Goal: Use online tool/utility: Use online tool/utility

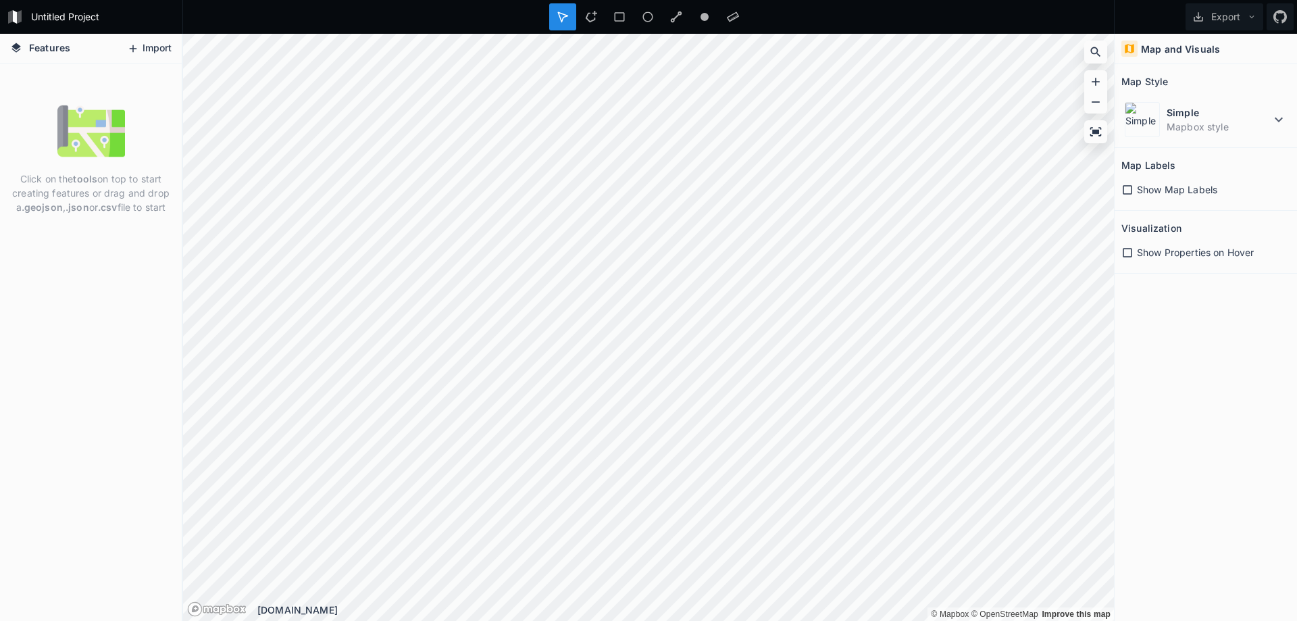
click at [143, 48] on button "Import" at bounding box center [149, 49] width 58 height 22
click at [748, 255] on icon at bounding box center [1127, 253] width 12 height 12
click at [748, 193] on icon at bounding box center [1127, 190] width 12 height 12
click at [748, 122] on dd "Mapbox style" at bounding box center [1219, 127] width 104 height 14
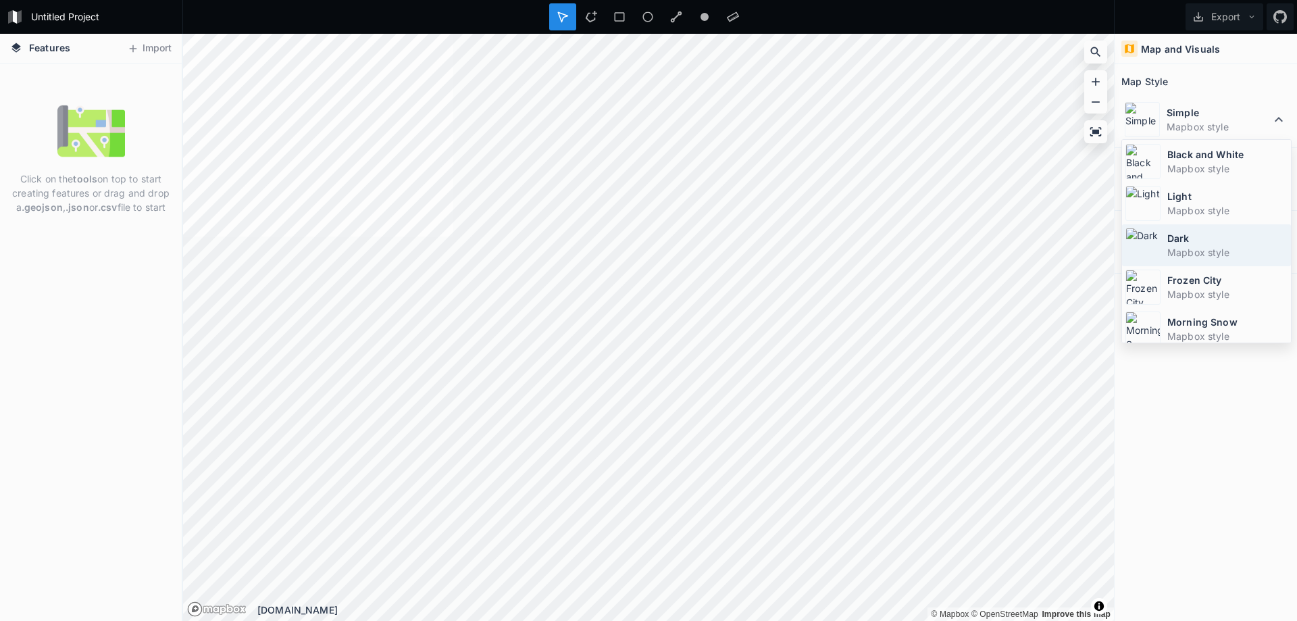
scroll to position [91, 0]
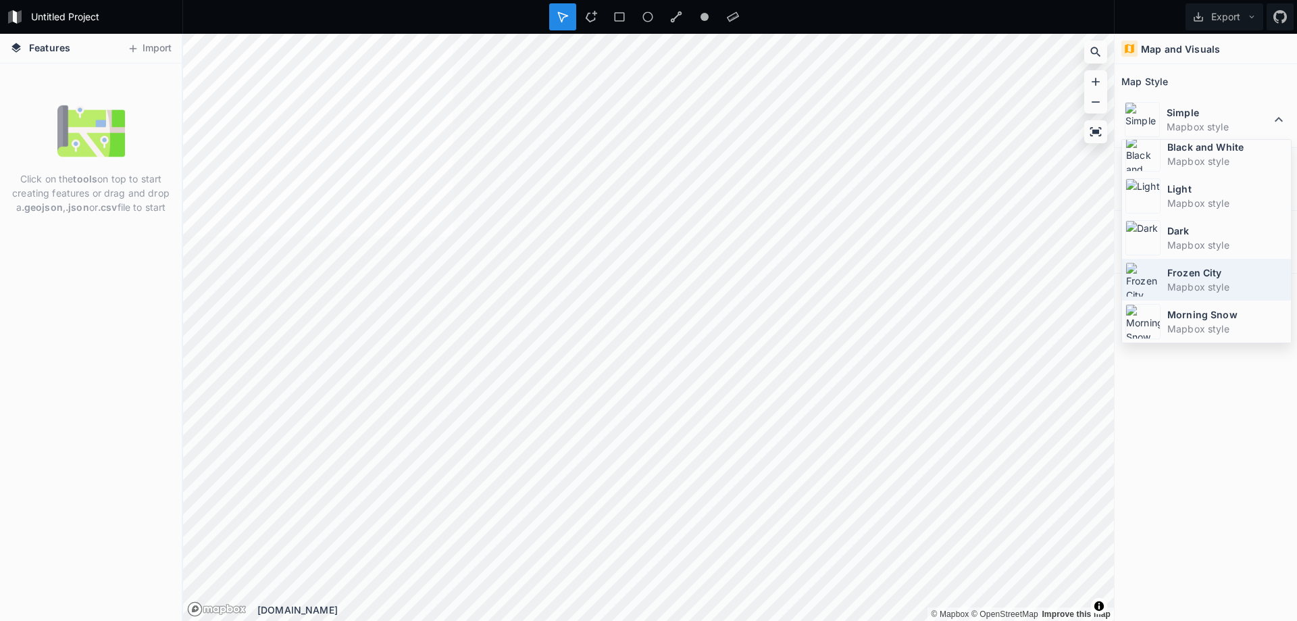
click at [748, 262] on div "Frozen City Mapbox style" at bounding box center [1206, 280] width 169 height 42
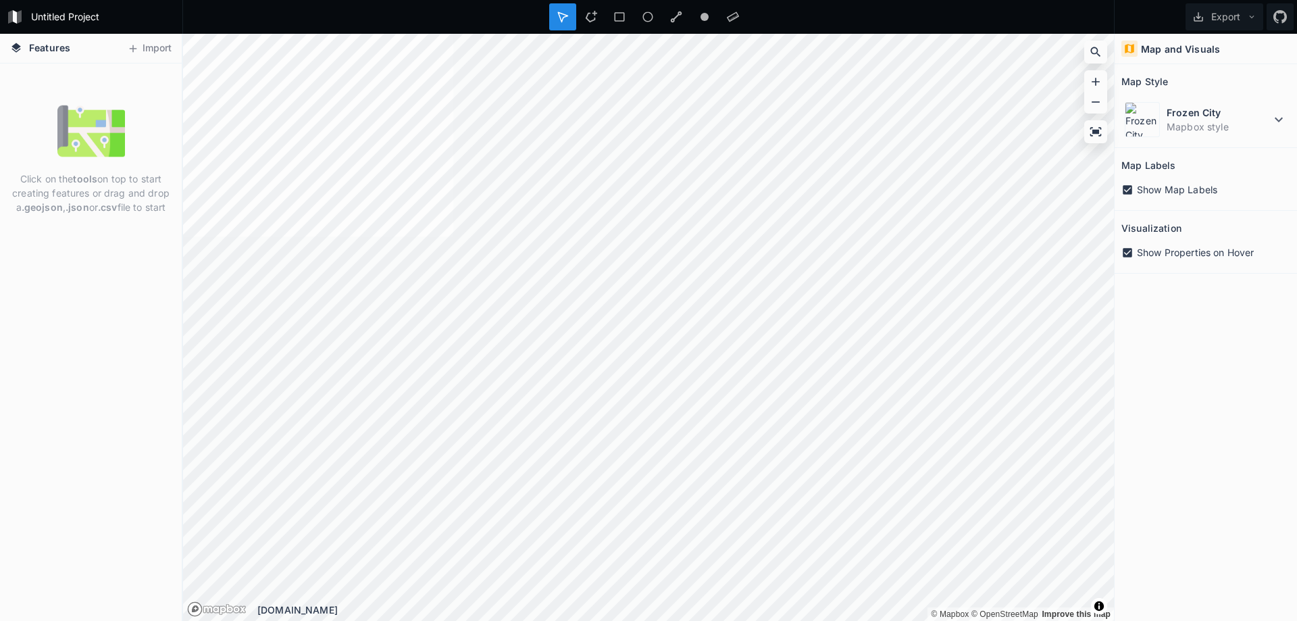
click at [32, 52] on span "Features" at bounding box center [49, 48] width 41 height 14
click at [15, 49] on icon at bounding box center [16, 48] width 12 height 12
click at [748, 122] on dd "Mapbox style" at bounding box center [1219, 127] width 104 height 14
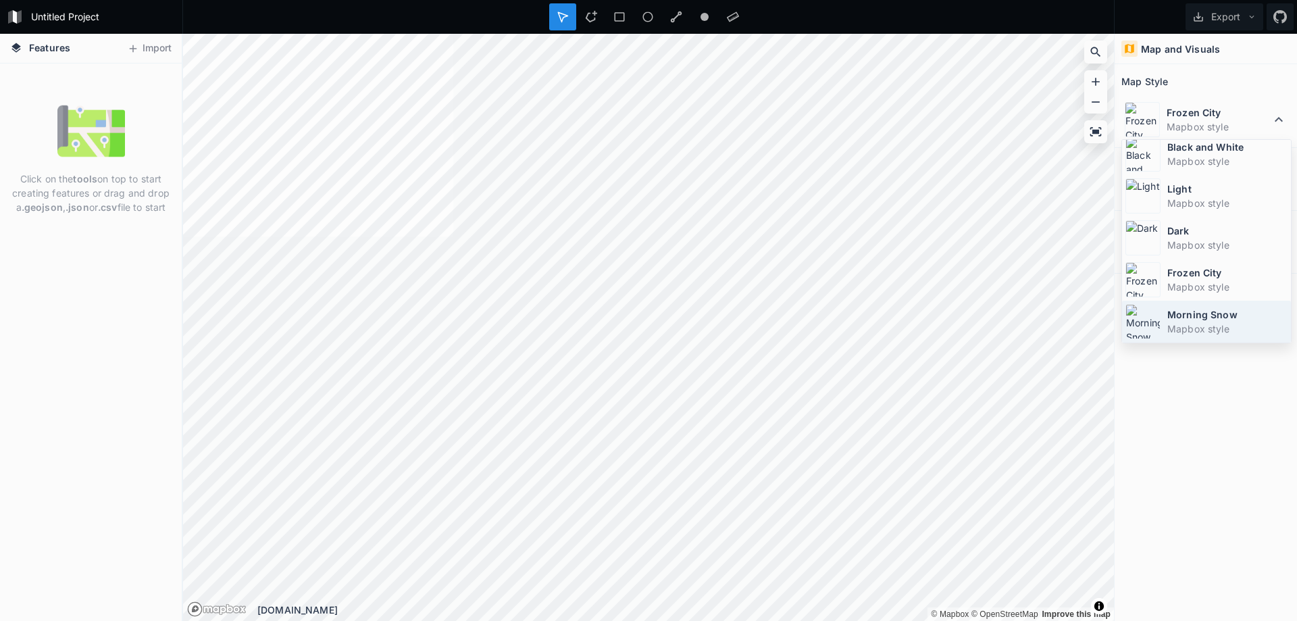
click at [748, 328] on dd "Mapbox style" at bounding box center [1227, 329] width 120 height 14
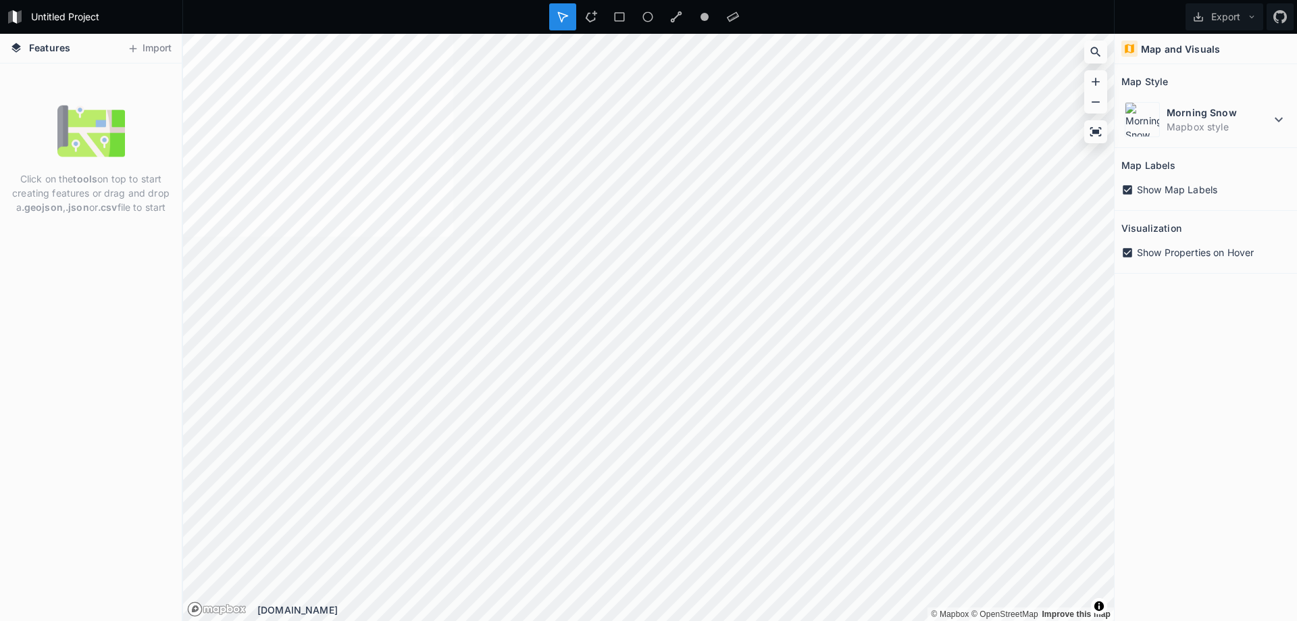
click at [748, 52] on h4 "Map and Visuals" at bounding box center [1180, 49] width 79 height 14
click at [748, 132] on icon at bounding box center [1095, 131] width 11 height 9
click at [748, 16] on button "Export" at bounding box center [1225, 16] width 78 height 27
click at [748, 339] on div "Map and Visuals Map Style Morning Snow Mapbox style Map Labels Show Map Labels …" at bounding box center [1206, 327] width 182 height 587
click at [148, 48] on button "Import" at bounding box center [149, 49] width 58 height 22
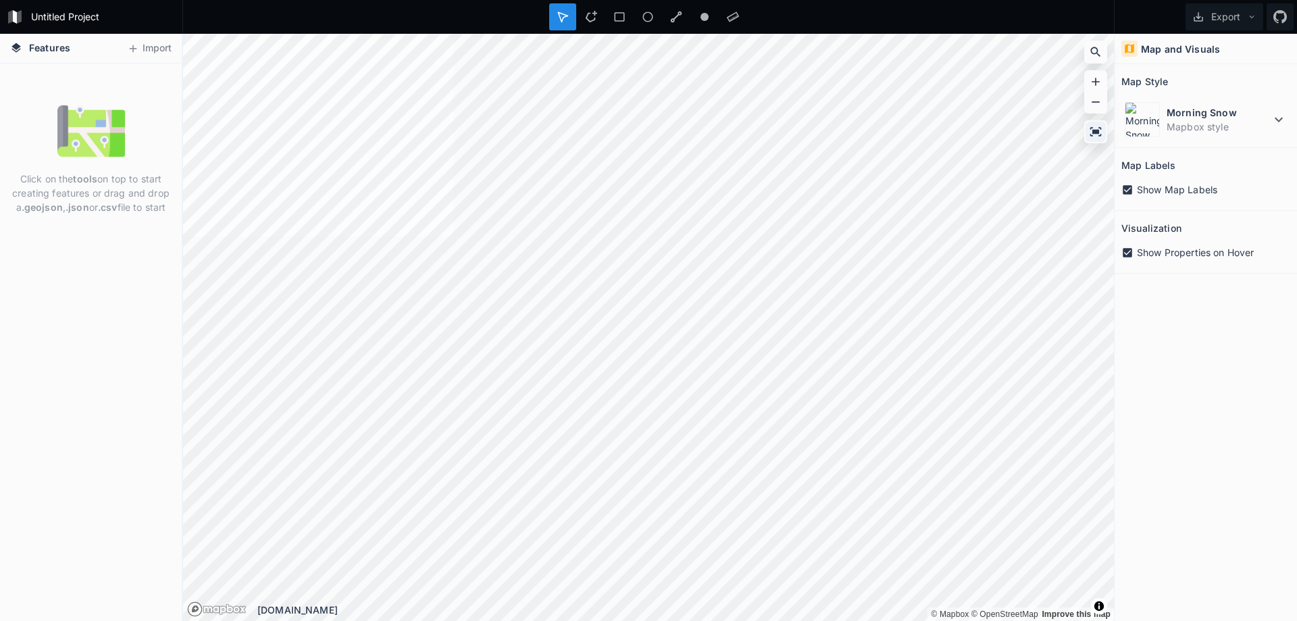
click at [748, 131] on icon at bounding box center [1095, 131] width 11 height 9
click at [136, 48] on icon at bounding box center [133, 49] width 12 height 12
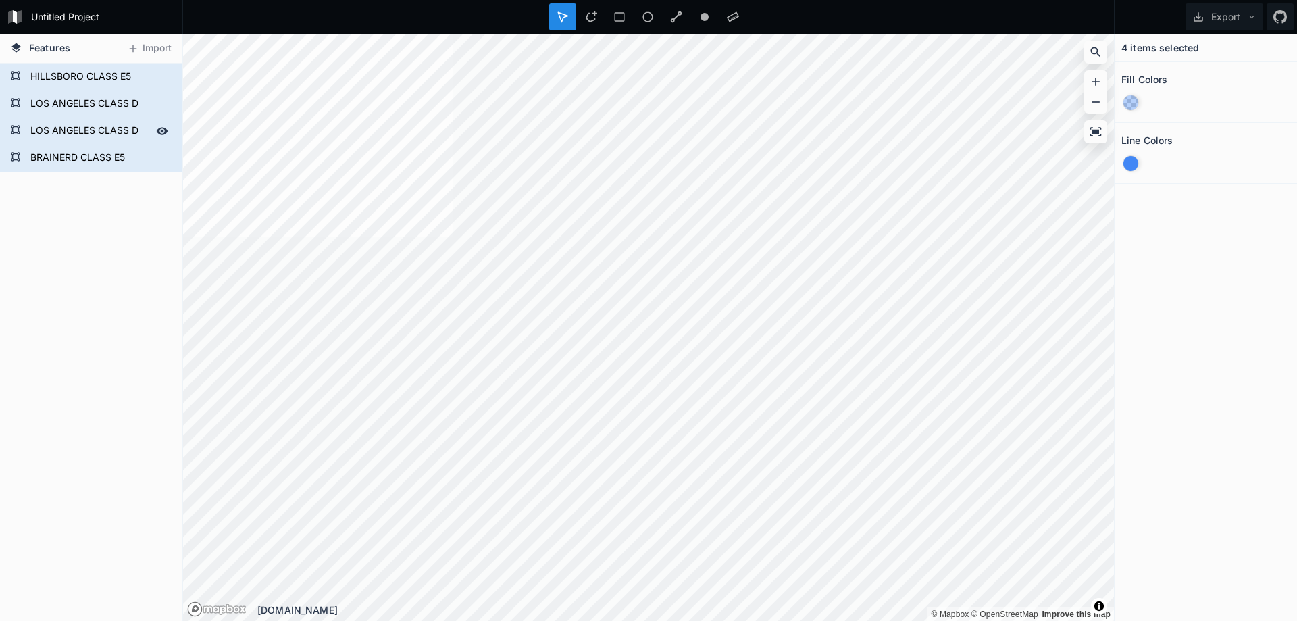
click at [62, 138] on form "LOS ANGELES CLASS D" at bounding box center [89, 131] width 126 height 20
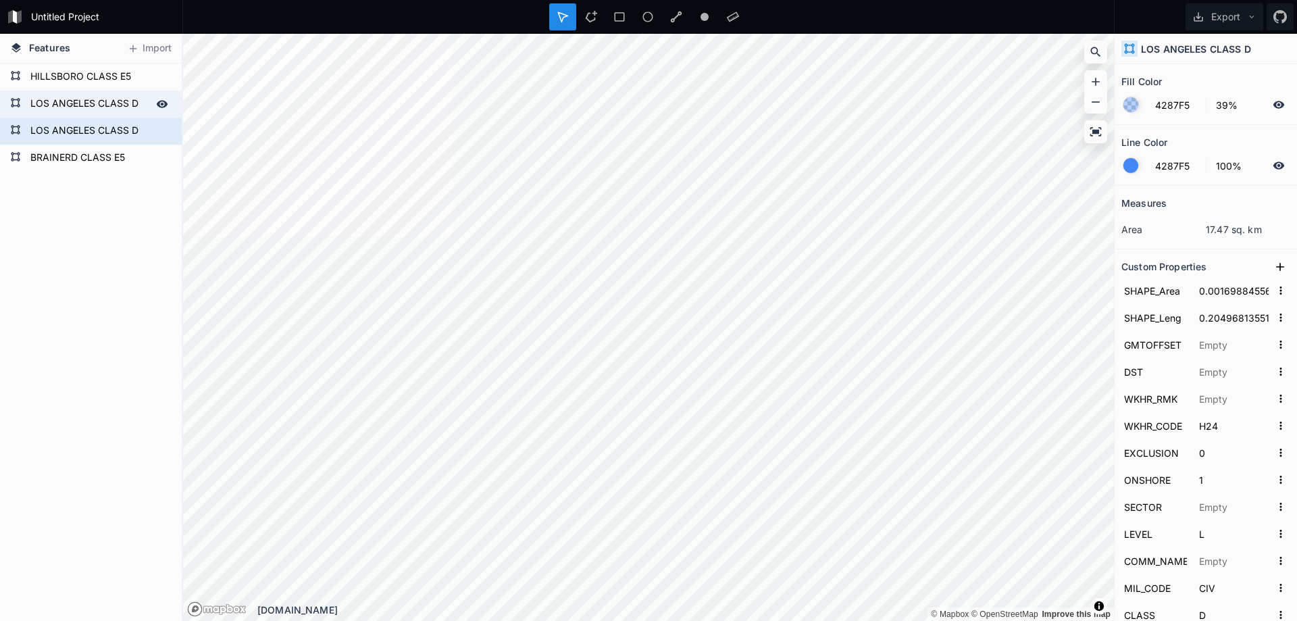
click at [74, 111] on form "LOS ANGELES CLASS D" at bounding box center [89, 104] width 126 height 20
type input "0.00178072512"
type input "0.21500776554"
type input "2700"
